Goal: Task Accomplishment & Management: Use online tool/utility

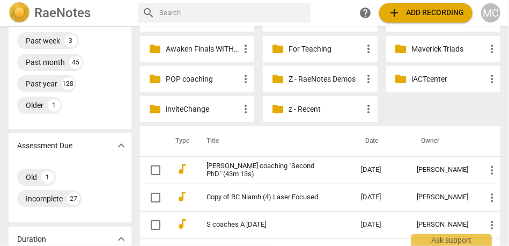
scroll to position [131, 0]
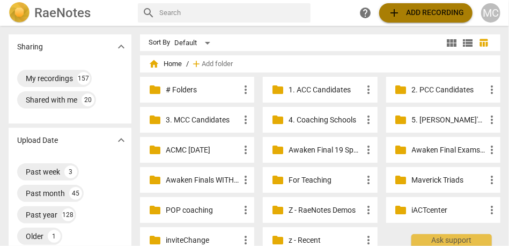
click at [435, 10] on span "add Add recording" at bounding box center [426, 12] width 76 height 13
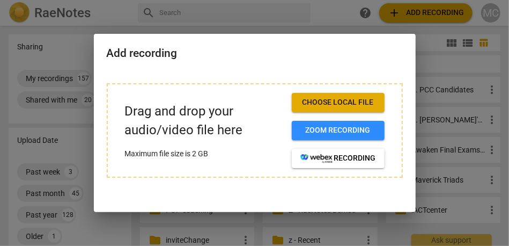
click at [341, 97] on button "Choose local file" at bounding box center [338, 102] width 93 height 19
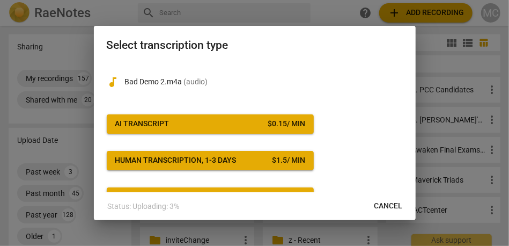
click at [207, 124] on span "AI Transcript $ 0.15 / min" at bounding box center [210, 124] width 190 height 11
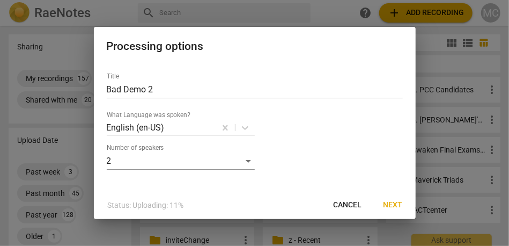
click at [383, 205] on button "Next" at bounding box center [393, 204] width 36 height 19
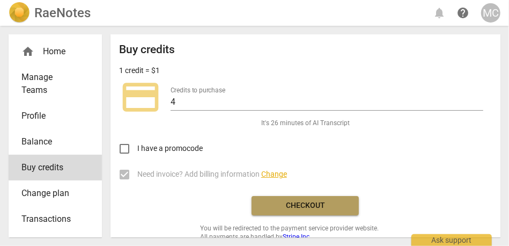
click at [302, 204] on span "Checkout" at bounding box center [305, 205] width 90 height 11
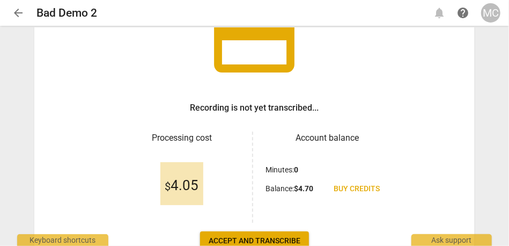
scroll to position [116, 0]
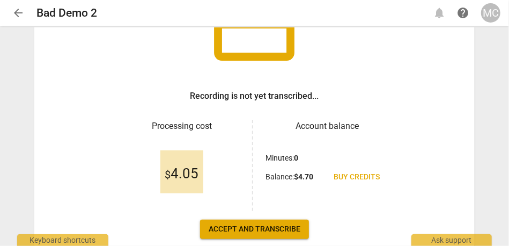
click at [226, 224] on span "Accept and transcribe" at bounding box center [255, 229] width 92 height 11
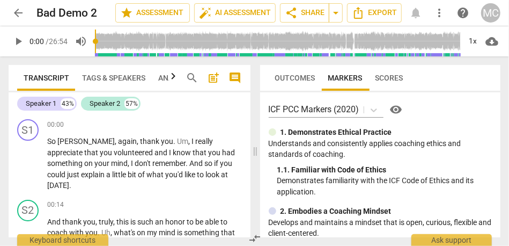
click at [114, 70] on span "Tags & Speakers" at bounding box center [114, 77] width 76 height 15
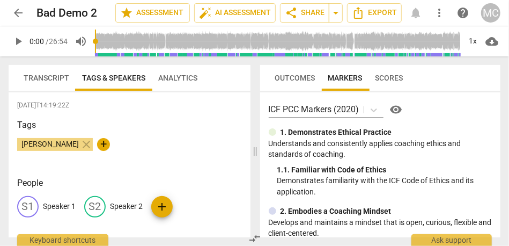
click at [54, 217] on div "S1 Speaker 1" at bounding box center [46, 206] width 58 height 21
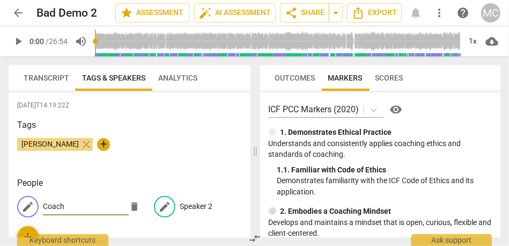
type input "Coach"
click at [194, 197] on div "edit Speaker 2" at bounding box center [183, 206] width 58 height 21
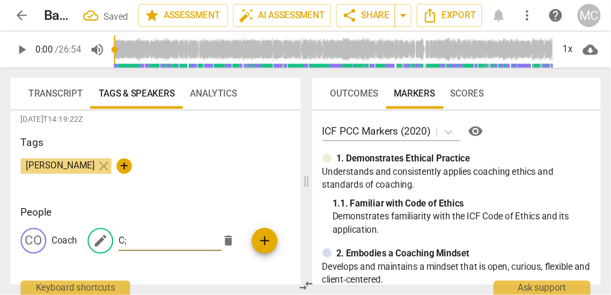
scroll to position [5, 0]
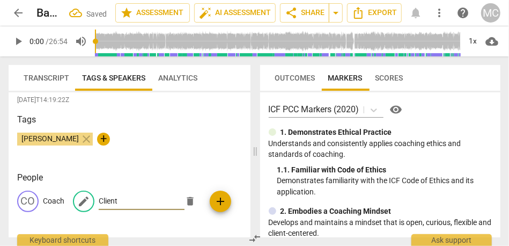
type input "Client"
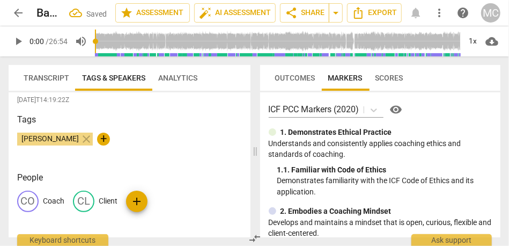
click at [46, 80] on span "Transcript" at bounding box center [47, 78] width 46 height 9
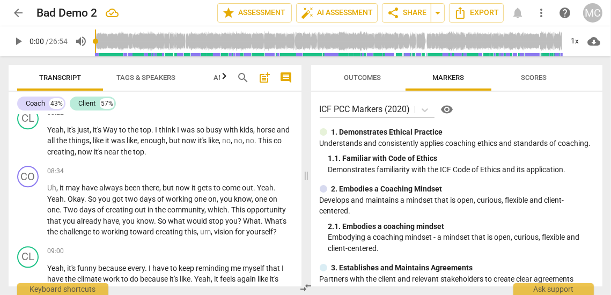
scroll to position [2125, 0]
click at [121, 148] on span "near" at bounding box center [112, 151] width 17 height 9
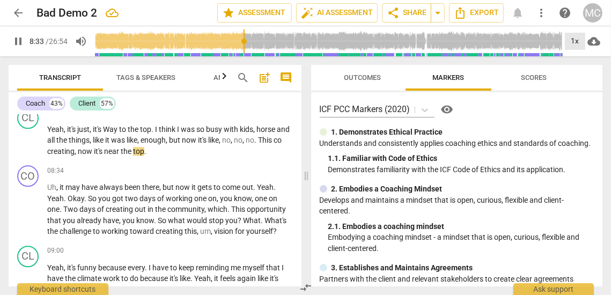
click at [509, 46] on div "1x" at bounding box center [575, 41] width 20 height 17
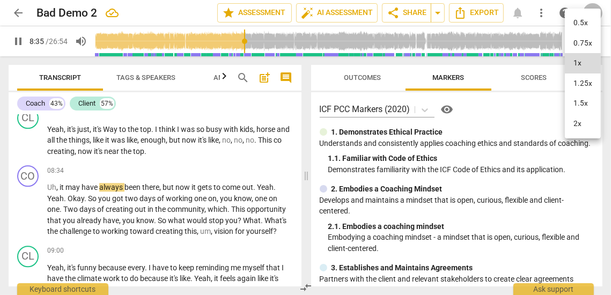
click at [24, 50] on div at bounding box center [305, 147] width 611 height 295
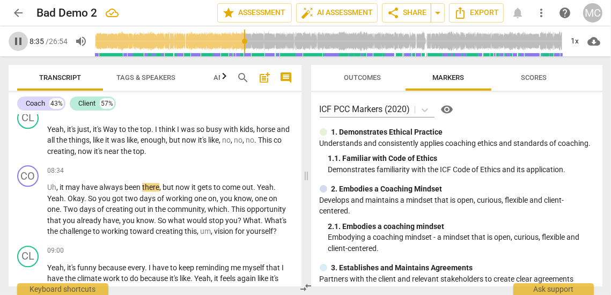
click at [18, 42] on span "pause" at bounding box center [18, 41] width 13 height 13
type input "516"
click at [436, 12] on span "arrow_drop_down" at bounding box center [437, 12] width 13 height 13
click at [415, 29] on span "Available only to you" at bounding box center [391, 32] width 61 height 10
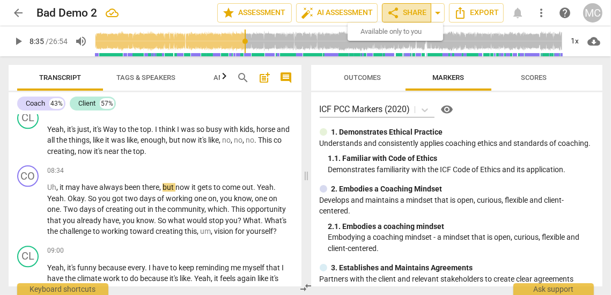
click at [416, 13] on span "share Share" at bounding box center [407, 12] width 40 height 13
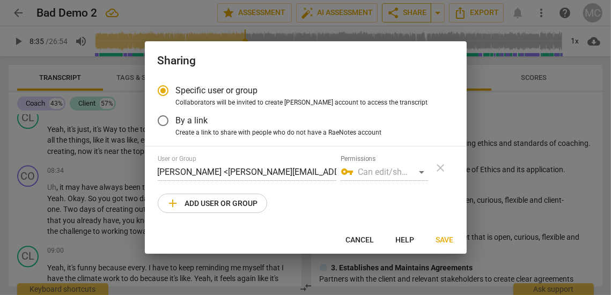
radio input "false"
click at [199, 117] on span "By a link" at bounding box center [192, 120] width 32 height 12
click at [176, 117] on input "By a link" at bounding box center [163, 121] width 26 height 26
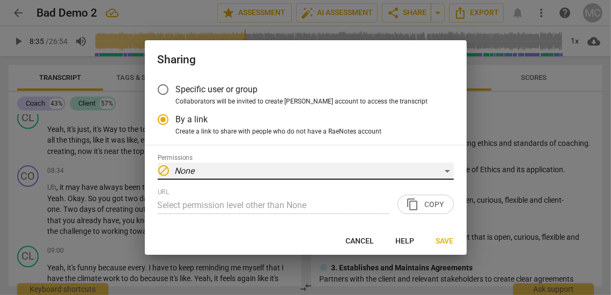
click at [320, 171] on div "block None" at bounding box center [306, 171] width 296 height 17
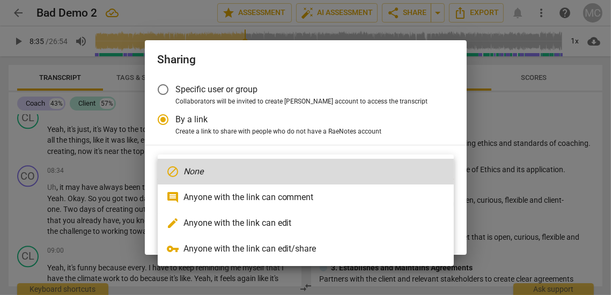
click at [270, 203] on li "comment Anyone with the link can comment" at bounding box center [306, 198] width 296 height 26
radio input "false"
type input "https://app.raenotes.com/meeting/933090bbb346451293b221d1b9a70adb"
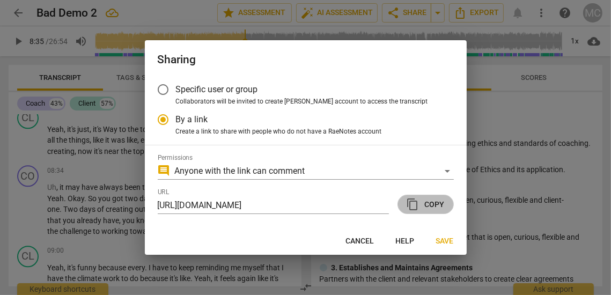
click at [438, 205] on span "content_copy Copy" at bounding box center [426, 204] width 38 height 13
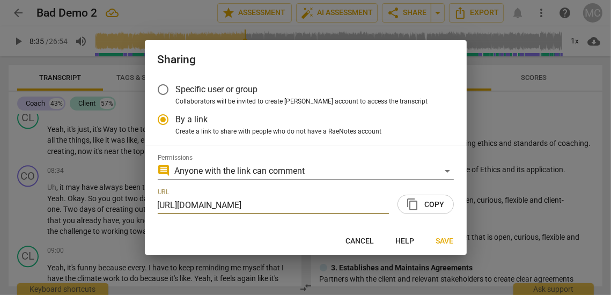
click at [443, 236] on span "Save" at bounding box center [445, 241] width 18 height 11
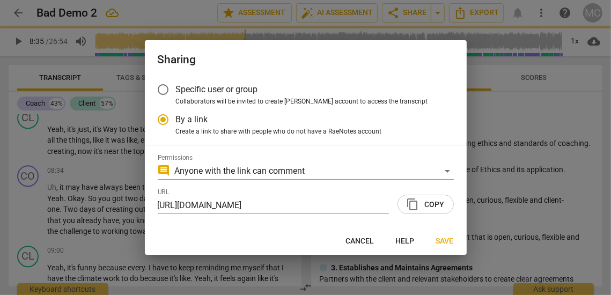
radio input "false"
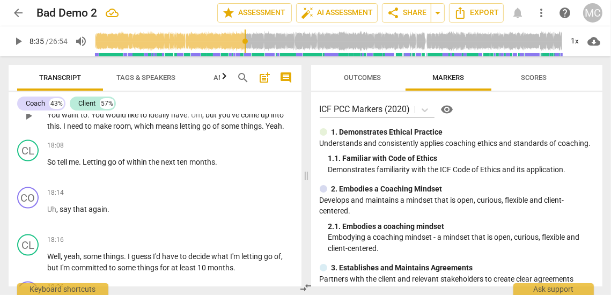
scroll to position [4359, 0]
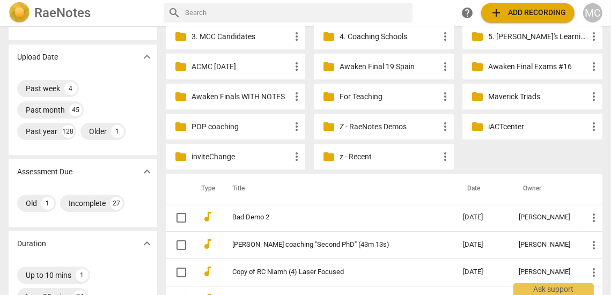
scroll to position [84, 0]
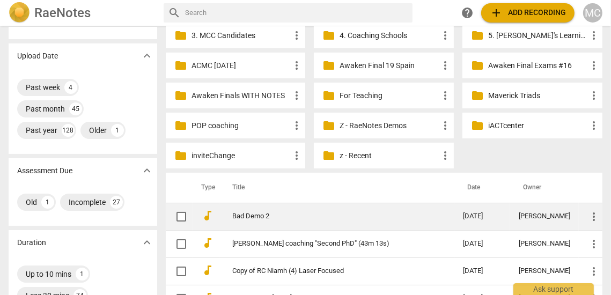
click at [255, 216] on link "Bad Demo 2" at bounding box center [328, 216] width 192 height 8
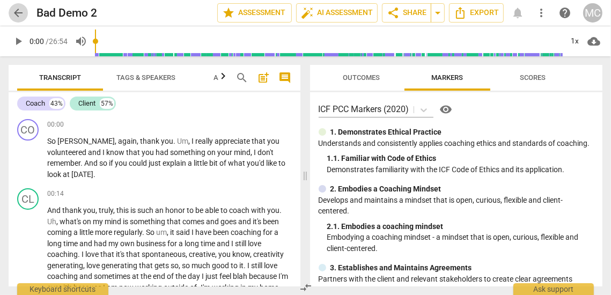
click at [23, 18] on span "arrow_back" at bounding box center [18, 12] width 13 height 13
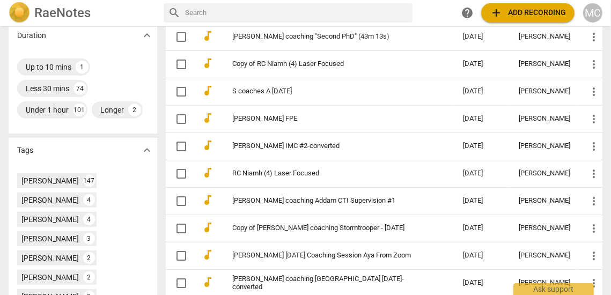
scroll to position [299, 0]
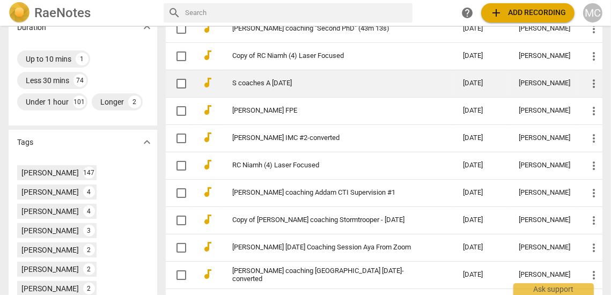
click at [271, 85] on link "S coaches A [DATE]" at bounding box center [328, 83] width 192 height 8
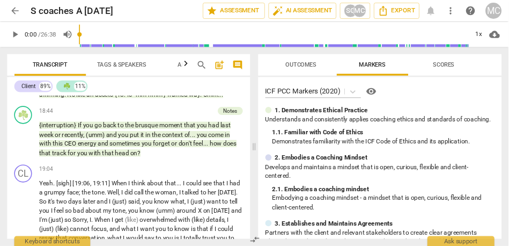
scroll to position [2342, 0]
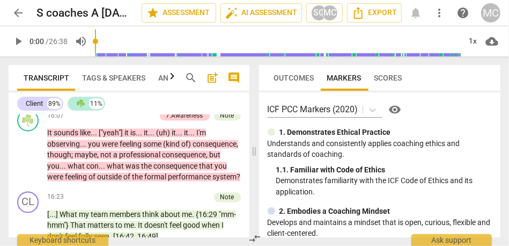
click at [233, 76] on span "comment" at bounding box center [234, 77] width 13 height 13
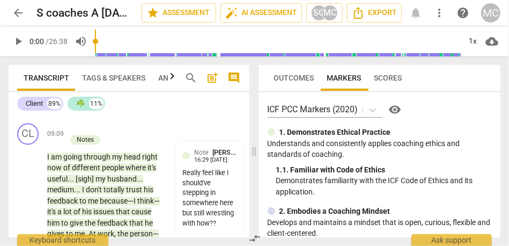
scroll to position [3840, 0]
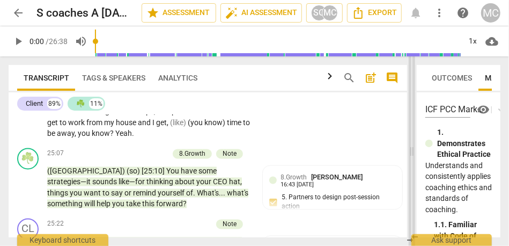
drag, startPoint x: 234, startPoint y: 145, endPoint x: 414, endPoint y: 153, distance: 179.9
click at [414, 153] on span at bounding box center [412, 150] width 6 height 189
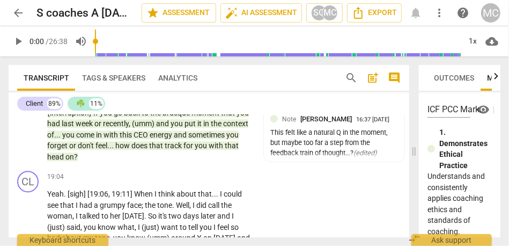
scroll to position [2705, 0]
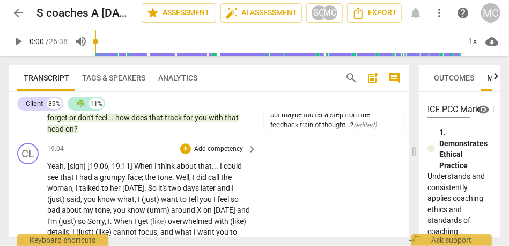
click at [60, 165] on span "Yeah" at bounding box center [55, 165] width 17 height 9
type input "1145"
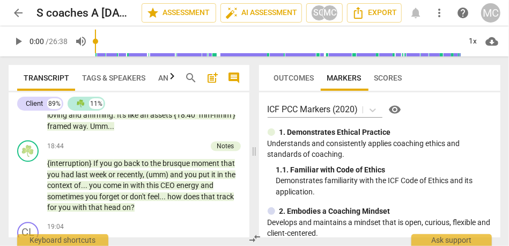
scroll to position [2703, 0]
click at [468, 40] on div "1x" at bounding box center [473, 41] width 20 height 17
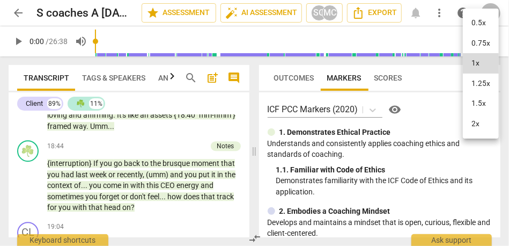
click at [485, 101] on li "1.5x" at bounding box center [481, 103] width 36 height 20
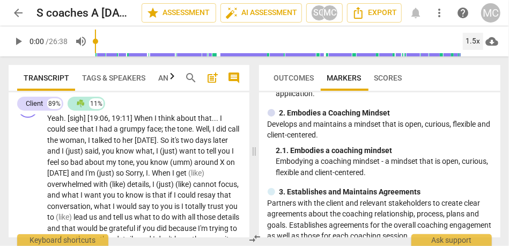
scroll to position [2832, 0]
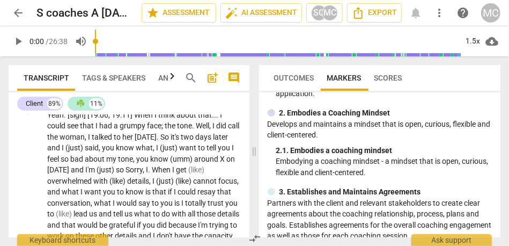
click at [113, 83] on span "head" at bounding box center [113, 78] width 18 height 9
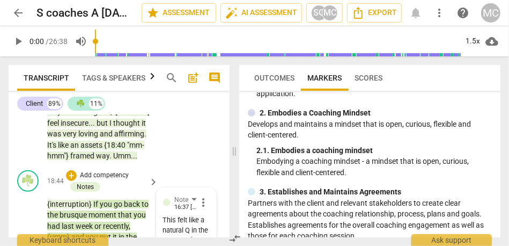
scroll to position [2874, 0]
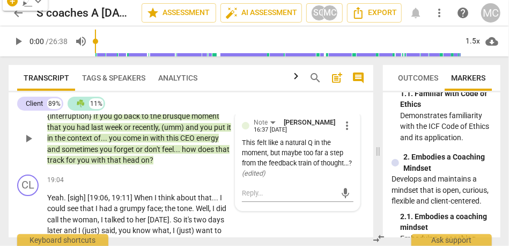
drag, startPoint x: 234, startPoint y: 150, endPoint x: 320, endPoint y: 164, distance: 87.5
click at [381, 149] on span at bounding box center [378, 150] width 6 height 189
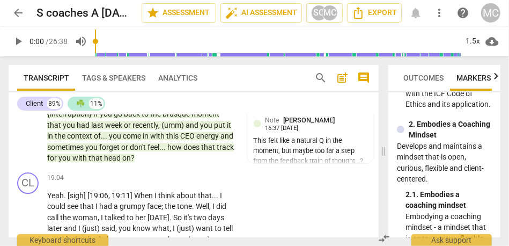
click at [104, 162] on span "that" at bounding box center [97, 157] width 16 height 9
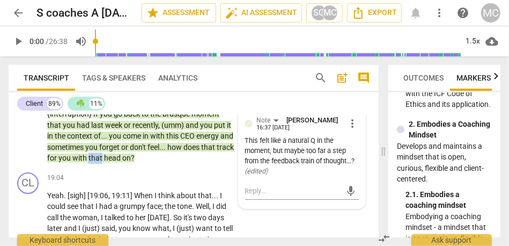
click at [104, 162] on span "that" at bounding box center [97, 157] width 16 height 9
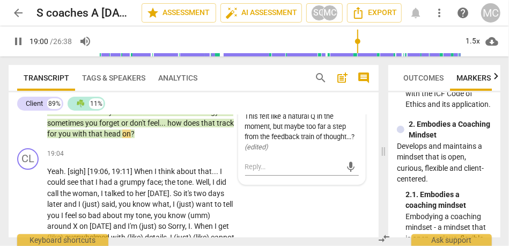
scroll to position [2868, 0]
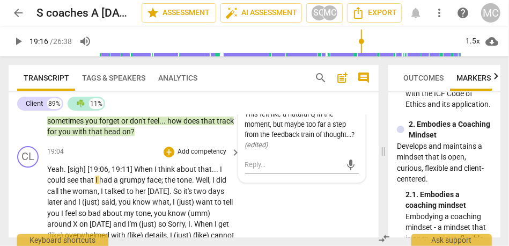
click at [144, 173] on span "When" at bounding box center [144, 169] width 20 height 9
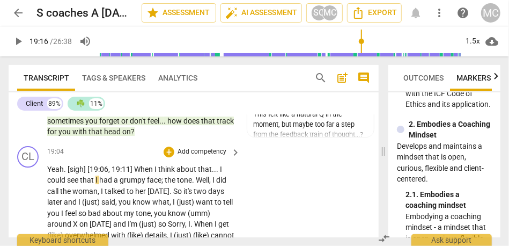
scroll to position [2878, 0]
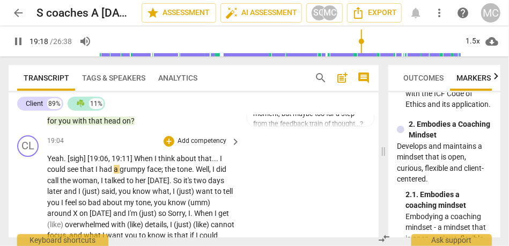
click at [170, 163] on span "think" at bounding box center [167, 158] width 18 height 9
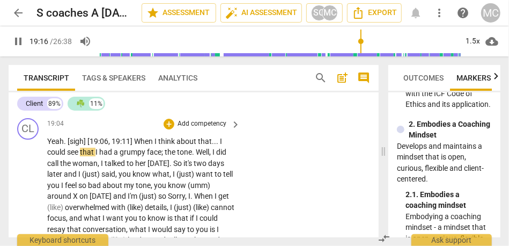
scroll to position [2897, 0]
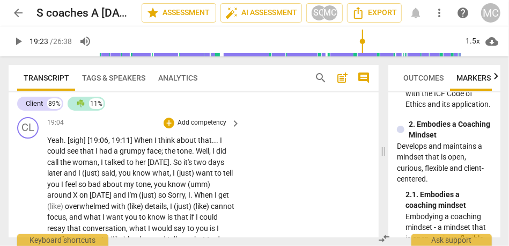
click at [153, 144] on span "When" at bounding box center [144, 140] width 20 height 9
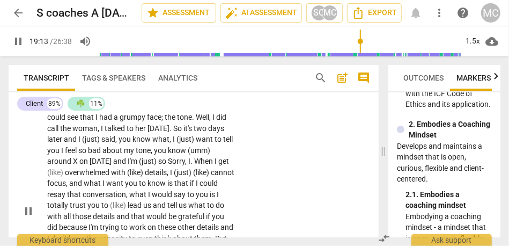
scroll to position [2936, 0]
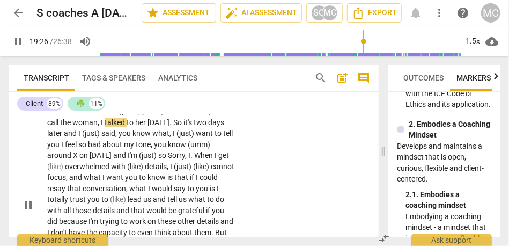
click at [101, 127] on span "," at bounding box center [99, 122] width 3 height 9
type input "1168"
click at [182, 127] on span "it's" at bounding box center [186, 122] width 10 height 9
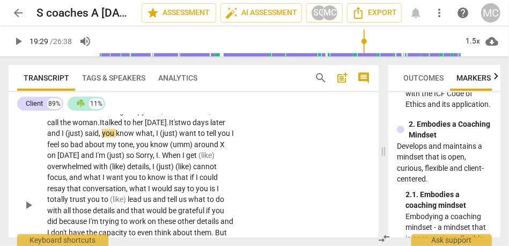
click at [175, 127] on span "It's" at bounding box center [173, 122] width 9 height 9
click at [230, 143] on p "Yeah . [sigh] [19:06 , 19:11] When I think about that . . . I could see that I …" at bounding box center [141, 205] width 188 height 220
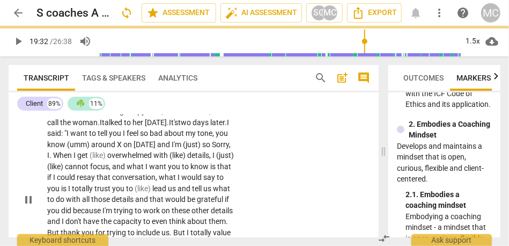
click at [123, 137] on span "you" at bounding box center [116, 133] width 14 height 9
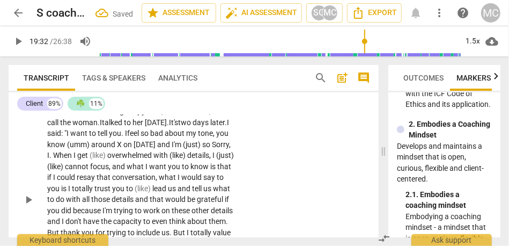
click at [141, 137] on span "feel" at bounding box center [133, 133] width 13 height 9
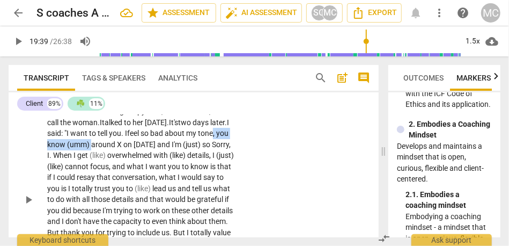
drag, startPoint x: 124, startPoint y: 166, endPoint x: 62, endPoint y: 165, distance: 62.2
click at [62, 165] on p "Yeah . [sigh] [19:06 , 19:11] When I think about that . . . I could see that I …" at bounding box center [141, 199] width 188 height 209
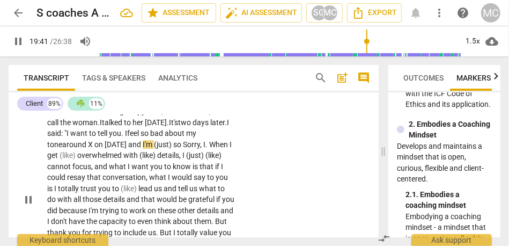
click at [143, 149] on span "and" at bounding box center [135, 144] width 14 height 9
click at [173, 149] on span "(just)" at bounding box center [162, 144] width 19 height 9
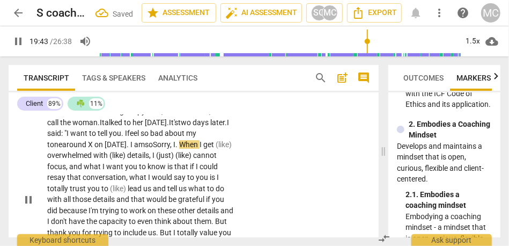
click at [200, 149] on span "When" at bounding box center [189, 144] width 20 height 9
click at [170, 149] on span "Sorry" at bounding box center [161, 144] width 17 height 9
click at [201, 149] on span "When" at bounding box center [190, 144] width 20 height 9
click at [192, 149] on span "When" at bounding box center [182, 144] width 19 height 9
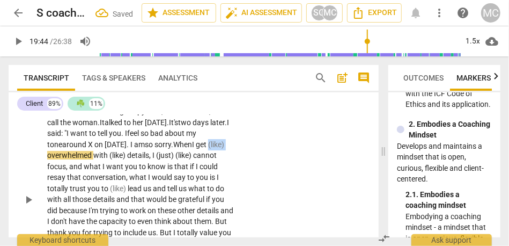
drag, startPoint x: 65, startPoint y: 179, endPoint x: 31, endPoint y: 179, distance: 34.3
click at [31, 179] on div "CL play_arrow pause 19:04 + Add competency keyboard_arrow_right Yeah . [sigh] […" at bounding box center [194, 191] width 370 height 236
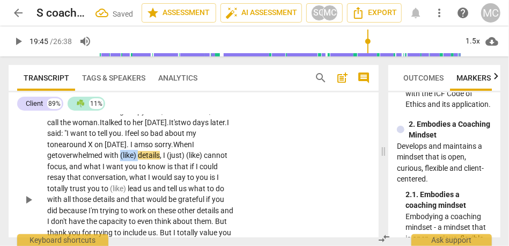
drag, startPoint x: 122, startPoint y: 179, endPoint x: 141, endPoint y: 180, distance: 18.3
click at [141, 180] on p "Yeah . [sigh] [19:06 , 19:11] When I think about that . . . I could see that I …" at bounding box center [141, 199] width 188 height 209
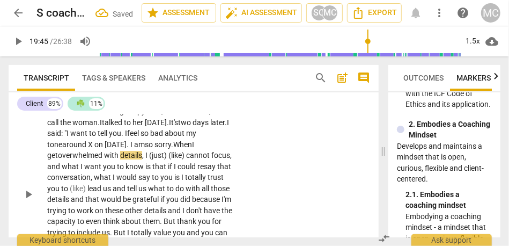
click at [72, 159] on span "overwhelmed" at bounding box center [81, 155] width 46 height 9
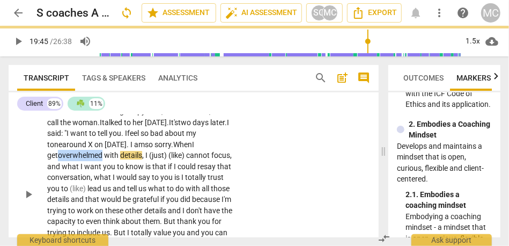
click at [72, 159] on span "overwhelmed" at bounding box center [81, 155] width 46 height 9
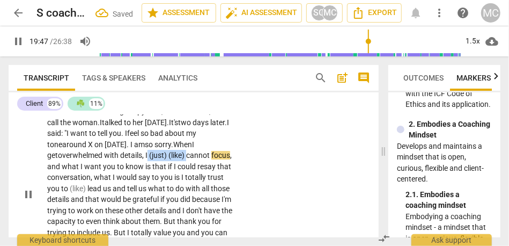
drag, startPoint x: 190, startPoint y: 178, endPoint x: 151, endPoint y: 179, distance: 39.2
click at [151, 179] on p "Yeah . [sigh] [19:06 , 19:11] When I think about that . . . I could see that I …" at bounding box center [141, 194] width 188 height 198
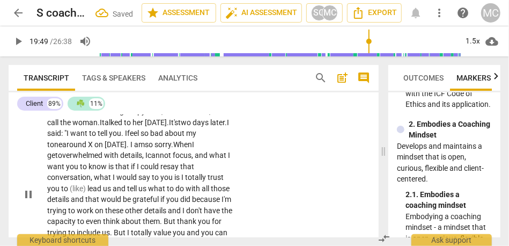
click at [214, 159] on span "what" at bounding box center [218, 155] width 19 height 9
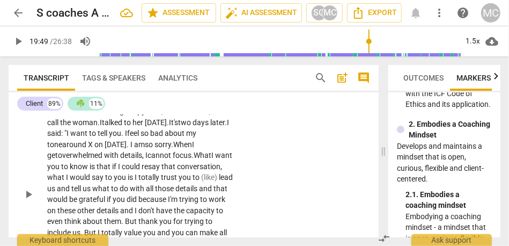
click at [211, 159] on span "What" at bounding box center [203, 155] width 18 height 9
drag, startPoint x: 130, startPoint y: 189, endPoint x: 114, endPoint y: 189, distance: 15.6
click at [114, 189] on p "Yeah . [sigh] [19:06 , 19:11] When I think about that . . . I could see that I …" at bounding box center [141, 194] width 188 height 198
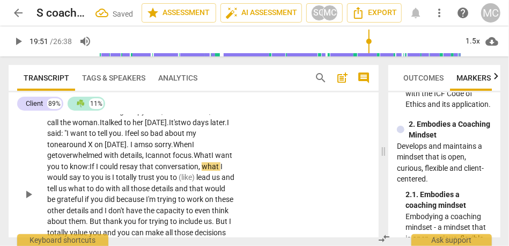
click at [148, 193] on p "Yeah . [sigh] [19:06 , 19:11] When I think about that . . . I could see that I …" at bounding box center [141, 194] width 188 height 198
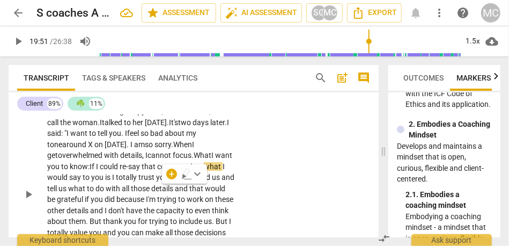
click at [142, 171] on span "re-say" at bounding box center [131, 166] width 22 height 9
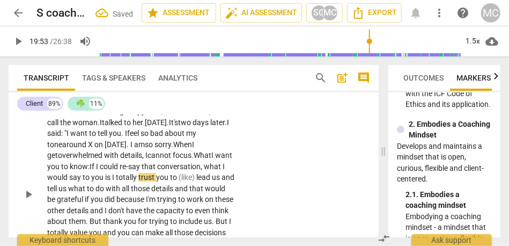
click at [157, 171] on span "that" at bounding box center [150, 166] width 16 height 9
click at [112, 181] on span "is" at bounding box center [108, 177] width 7 height 9
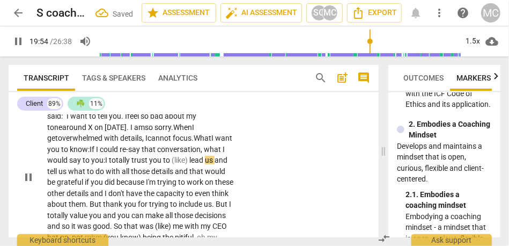
click at [189, 164] on span "(like)" at bounding box center [181, 160] width 18 height 9
click at [187, 164] on span "lead" at bounding box center [180, 160] width 16 height 9
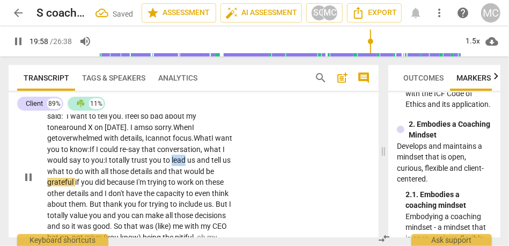
click at [187, 164] on span "lead" at bounding box center [180, 160] width 16 height 9
click at [130, 175] on span "those" at bounding box center [120, 171] width 20 height 9
drag, startPoint x: 205, startPoint y: 195, endPoint x: 223, endPoint y: 195, distance: 18.2
click at [223, 195] on p "Yeah . [sigh] [19:06 , 19:11] When I think about that . . . I could see that I …" at bounding box center [141, 177] width 188 height 198
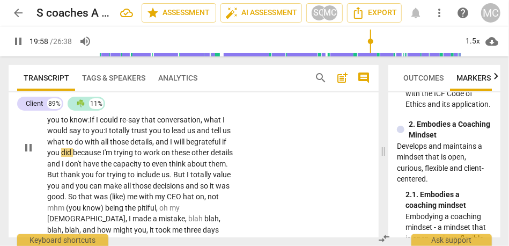
scroll to position [2987, 0]
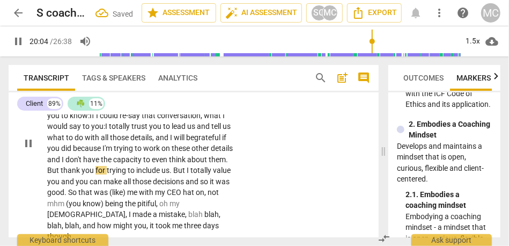
click at [61, 174] on span "But" at bounding box center [53, 170] width 13 height 9
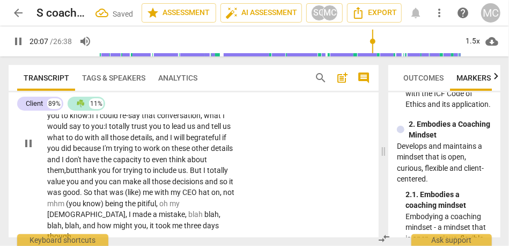
click at [190, 174] on span "But" at bounding box center [196, 170] width 13 height 9
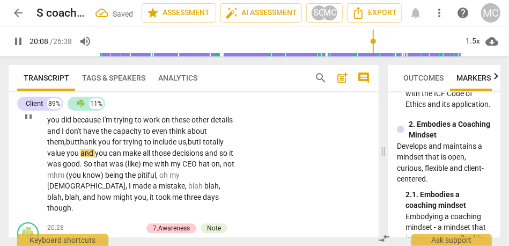
scroll to position [3021, 0]
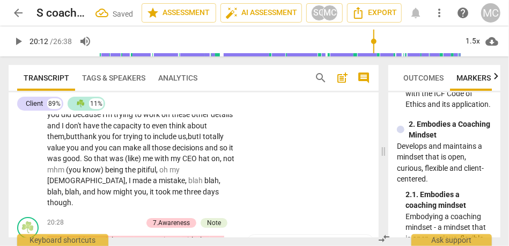
click at [95, 152] on span "and" at bounding box center [87, 147] width 14 height 9
click at [108, 152] on span "can" at bounding box center [101, 147] width 14 height 9
click at [190, 152] on span "and" at bounding box center [197, 147] width 14 height 9
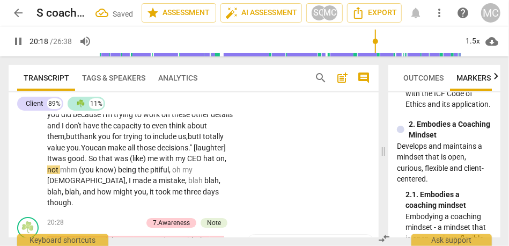
click at [85, 163] on span "good" at bounding box center [76, 158] width 17 height 9
click at [114, 163] on span "that" at bounding box center [107, 158] width 16 height 9
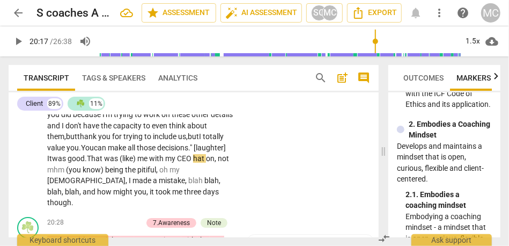
click at [137, 163] on span "(like)" at bounding box center [129, 158] width 18 height 9
click at [131, 163] on span "me" at bounding box center [126, 158] width 12 height 9
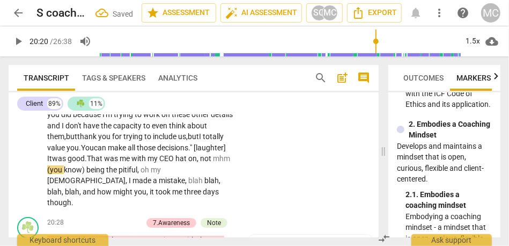
click at [200, 163] on span "not" at bounding box center [206, 158] width 13 height 9
click at [213, 163] on span "mhm" at bounding box center [221, 158] width 17 height 9
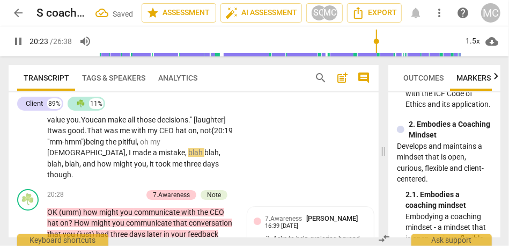
click at [150, 146] on span "oh" at bounding box center [145, 141] width 10 height 9
click at [77, 179] on p "Yeah . [sigh] [19:06 , 19:11] When I think about that . . . I could see that I …" at bounding box center [141, 81] width 188 height 198
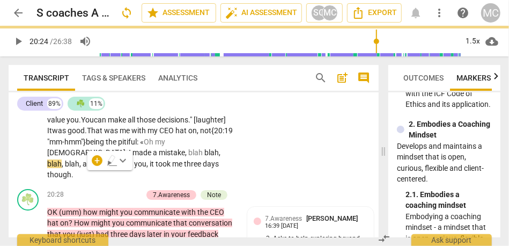
click at [75, 157] on span "[DEMOGRAPHIC_DATA]" at bounding box center [86, 152] width 78 height 9
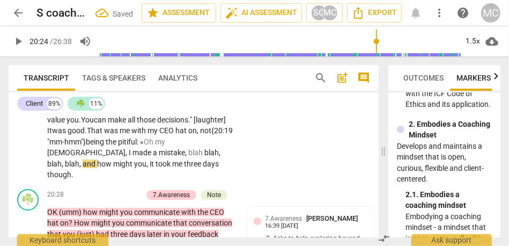
click at [188, 157] on span "blah" at bounding box center [196, 152] width 16 height 9
click at [83, 168] on span "and" at bounding box center [90, 163] width 14 height 9
click at [65, 168] on span "blah" at bounding box center [72, 163] width 14 height 9
click at [79, 168] on span "and" at bounding box center [86, 163] width 14 height 9
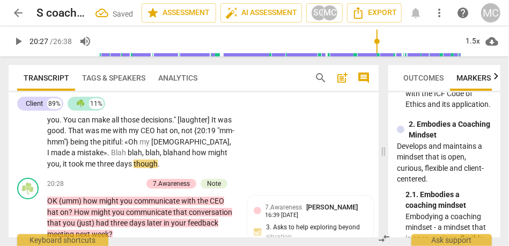
click at [124, 157] on span "Blah" at bounding box center [119, 152] width 17 height 9
click at [172, 157] on span "blahand" at bounding box center [177, 152] width 29 height 9
type input "1225"
paste p
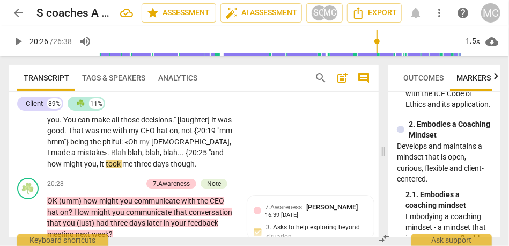
click at [100, 168] on span "it" at bounding box center [103, 163] width 6 height 9
click at [175, 168] on span "though" at bounding box center [184, 163] width 24 height 9
type input "1229"
click at [195, 168] on span "though" at bounding box center [184, 163] width 24 height 9
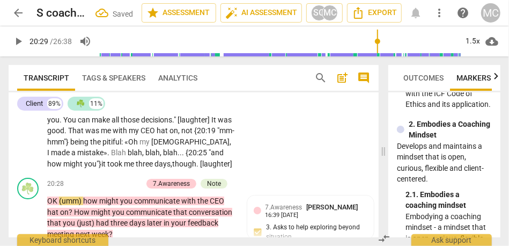
click at [185, 135] on p "Yeah . [sigh] [19:06 , 19:11] When I think about that . . . I could see that I …" at bounding box center [141, 75] width 188 height 187
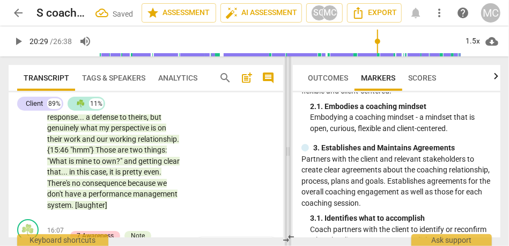
scroll to position [98, 0]
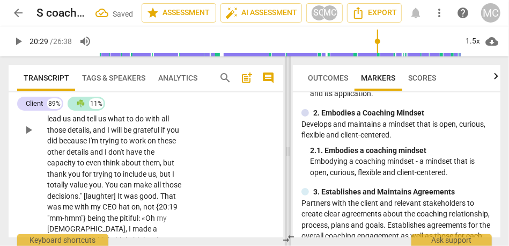
drag, startPoint x: 383, startPoint y: 152, endPoint x: 288, endPoint y: 151, distance: 95.0
click at [288, 151] on span at bounding box center [288, 150] width 6 height 189
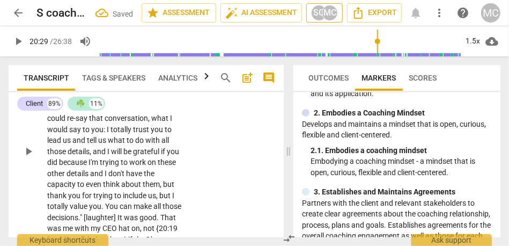
click at [327, 18] on div "MC" at bounding box center [330, 13] width 16 height 16
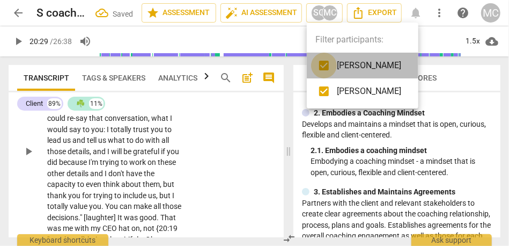
click at [322, 67] on input "checkbox" at bounding box center [324, 66] width 26 height 26
checkbox input "false"
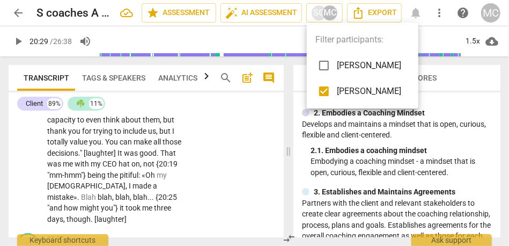
scroll to position [3854, 0]
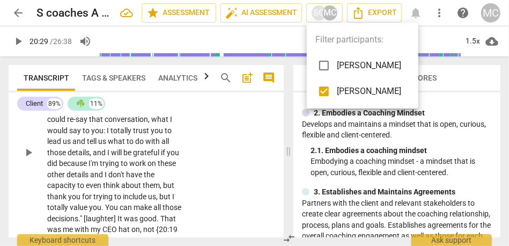
click at [277, 127] on div at bounding box center [254, 123] width 509 height 246
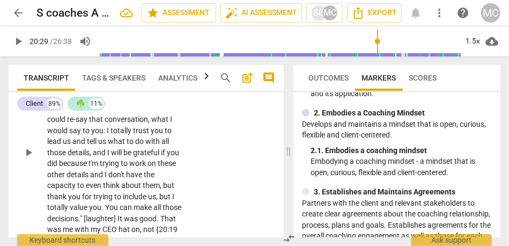
click at [335, 74] on span "Outcomes" at bounding box center [328, 78] width 40 height 9
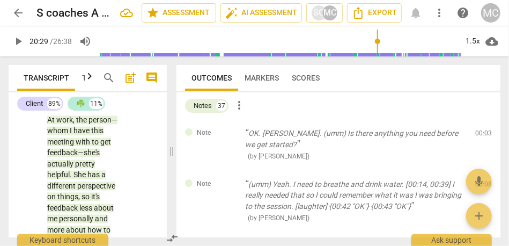
drag, startPoint x: 288, startPoint y: 155, endPoint x: 168, endPoint y: 159, distance: 119.7
click at [168, 159] on span at bounding box center [171, 150] width 6 height 189
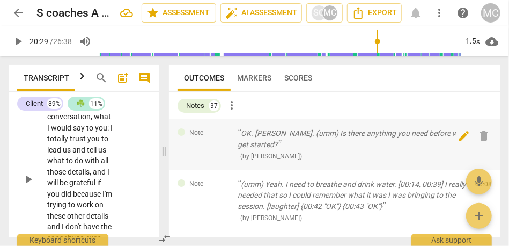
click at [487, 133] on span "delete" at bounding box center [484, 135] width 13 height 13
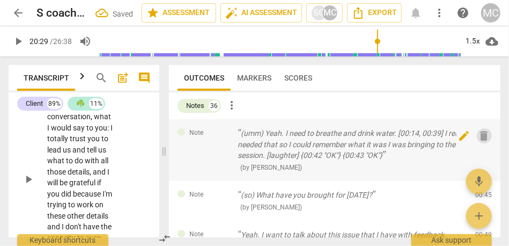
click at [484, 133] on span "delete" at bounding box center [484, 135] width 13 height 13
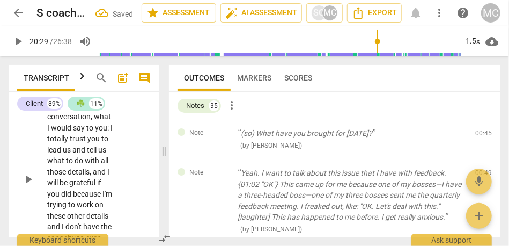
click at [484, 133] on span "delete" at bounding box center [484, 135] width 13 height 13
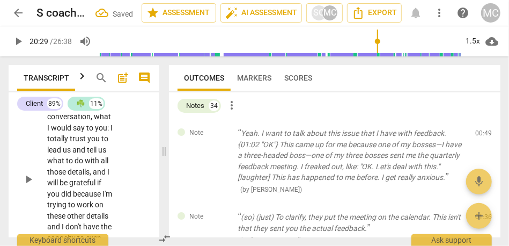
click at [484, 133] on span "delete" at bounding box center [484, 135] width 13 height 13
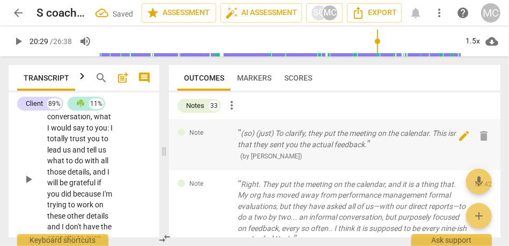
click at [484, 133] on span "delete" at bounding box center [484, 135] width 13 height 13
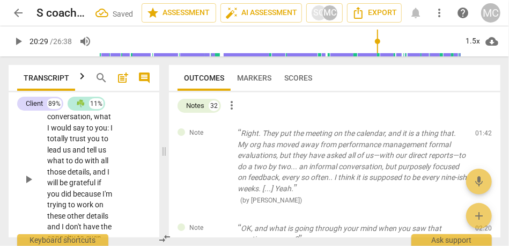
click at [484, 133] on span "delete" at bounding box center [484, 135] width 13 height 13
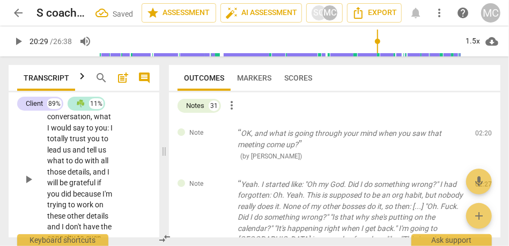
click at [484, 133] on span "delete" at bounding box center [484, 135] width 13 height 13
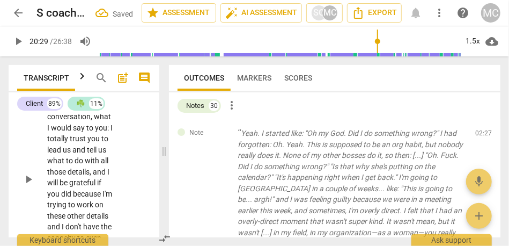
click at [484, 133] on span "delete" at bounding box center [484, 135] width 13 height 13
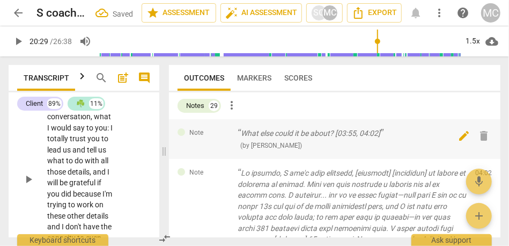
click at [484, 133] on span "delete" at bounding box center [484, 135] width 13 height 13
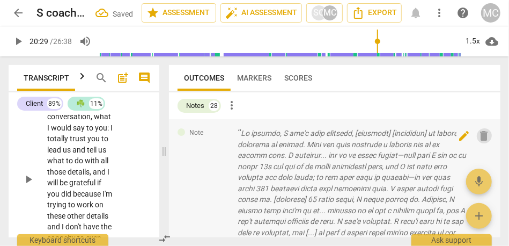
click at [485, 133] on span "delete" at bounding box center [484, 135] width 13 height 13
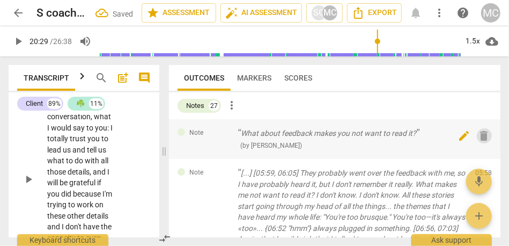
click at [485, 132] on span "delete" at bounding box center [484, 135] width 13 height 13
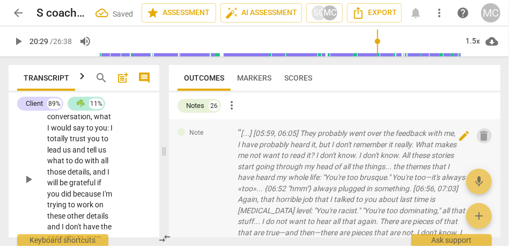
click at [484, 132] on span "delete" at bounding box center [484, 135] width 13 height 13
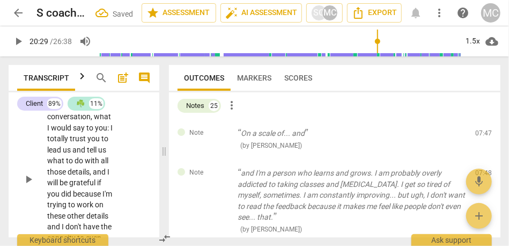
click at [484, 132] on span "delete" at bounding box center [484, 135] width 13 height 13
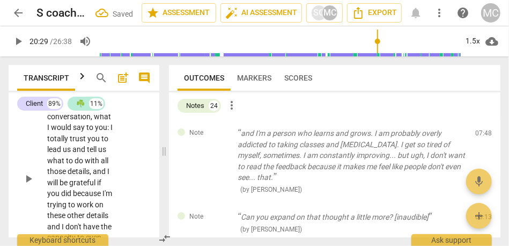
click at [484, 132] on span "delete" at bounding box center [484, 135] width 13 height 13
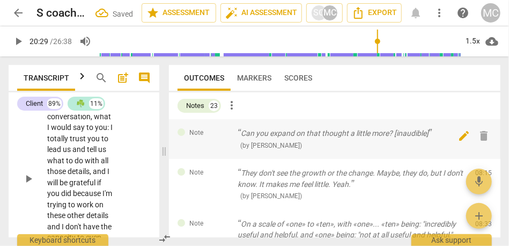
click at [484, 132] on span "delete" at bounding box center [484, 135] width 13 height 13
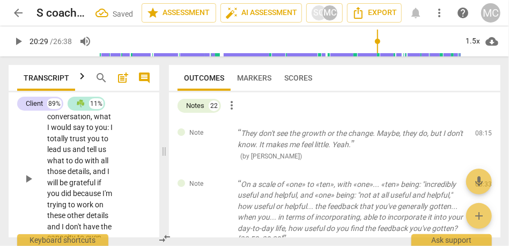
click at [484, 132] on span "delete" at bounding box center [484, 135] width 13 height 13
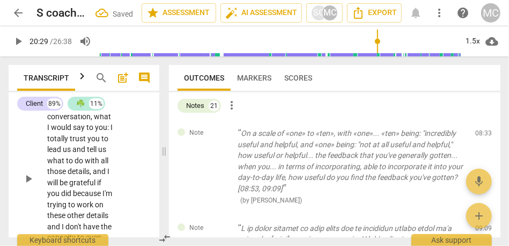
click at [484, 132] on span "delete" at bounding box center [484, 135] width 13 height 13
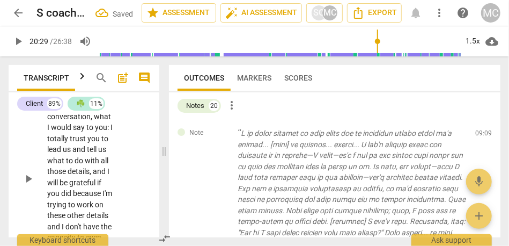
click at [484, 132] on span "delete" at bounding box center [484, 135] width 13 height 13
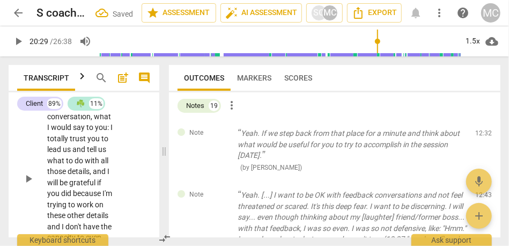
click at [484, 132] on span "delete" at bounding box center [484, 135] width 13 height 13
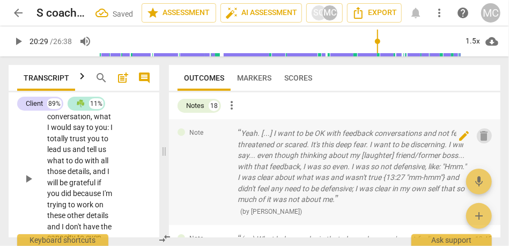
click at [484, 132] on span "delete" at bounding box center [484, 135] width 13 height 13
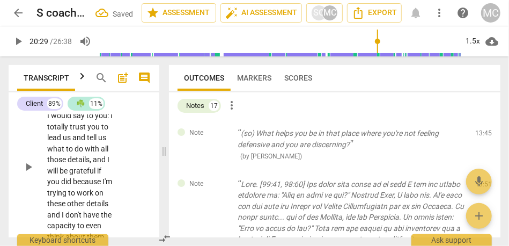
scroll to position [7632, 0]
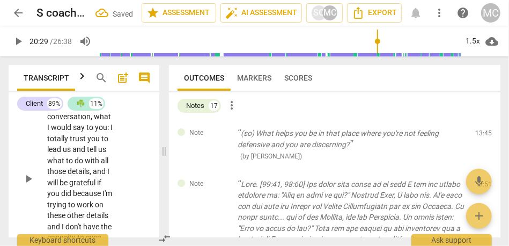
click at [484, 132] on span "delete" at bounding box center [484, 135] width 13 height 13
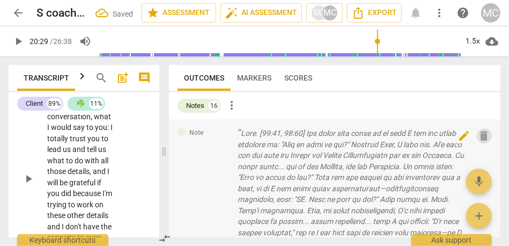
click at [485, 131] on span "delete" at bounding box center [484, 135] width 13 height 13
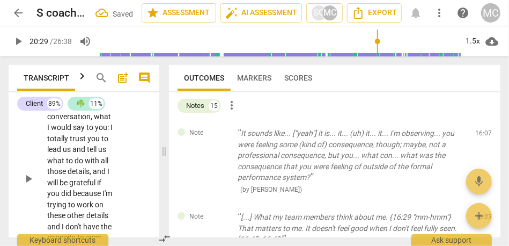
click at [485, 131] on span "delete" at bounding box center [484, 135] width 13 height 13
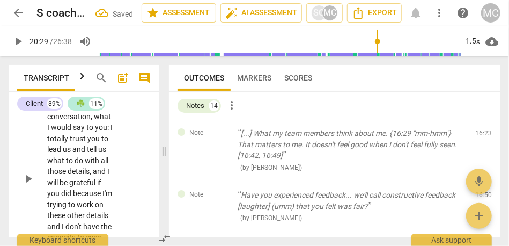
click at [485, 131] on span "delete" at bounding box center [484, 135] width 13 height 13
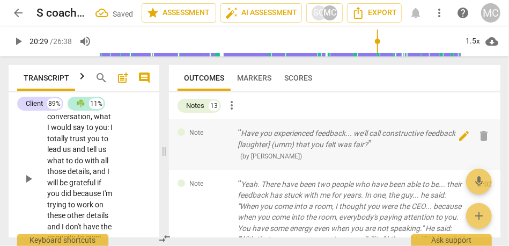
click at [485, 131] on span "delete" at bounding box center [484, 135] width 13 height 13
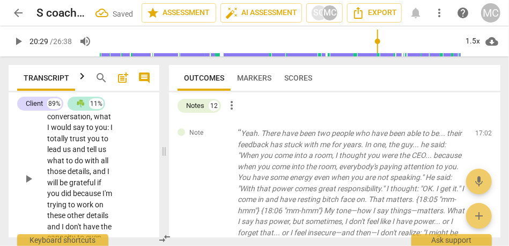
click at [485, 131] on span "delete" at bounding box center [484, 135] width 13 height 13
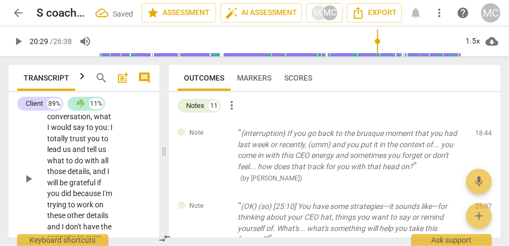
click at [485, 131] on span "delete" at bounding box center [484, 135] width 13 height 13
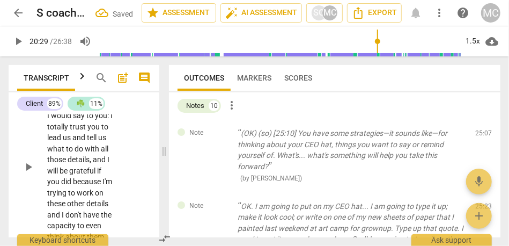
scroll to position [7550, 0]
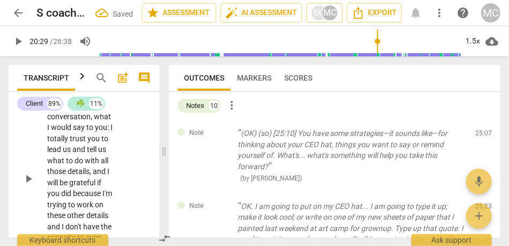
click at [485, 131] on span "delete" at bounding box center [484, 135] width 13 height 13
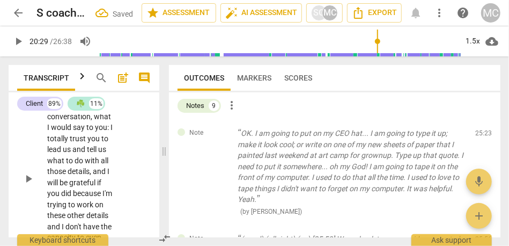
click at [485, 131] on span "delete" at bounding box center [484, 135] width 13 height 13
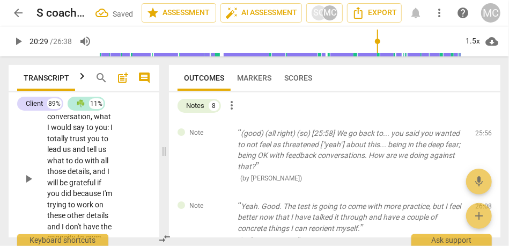
click at [485, 131] on span "delete" at bounding box center [484, 135] width 13 height 13
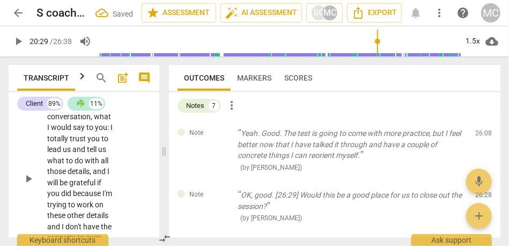
click at [485, 131] on span "delete" at bounding box center [484, 135] width 13 height 13
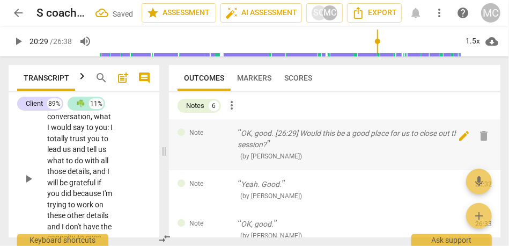
click at [485, 131] on span "delete" at bounding box center [484, 135] width 13 height 13
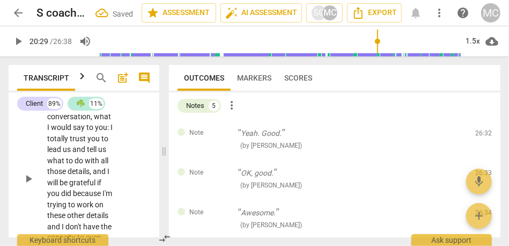
click at [485, 131] on span "delete" at bounding box center [484, 135] width 13 height 13
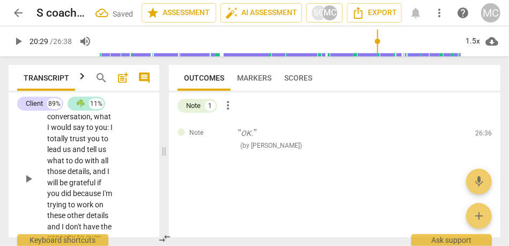
click at [485, 131] on span "delete" at bounding box center [484, 135] width 13 height 13
